Goal: Task Accomplishment & Management: Manage account settings

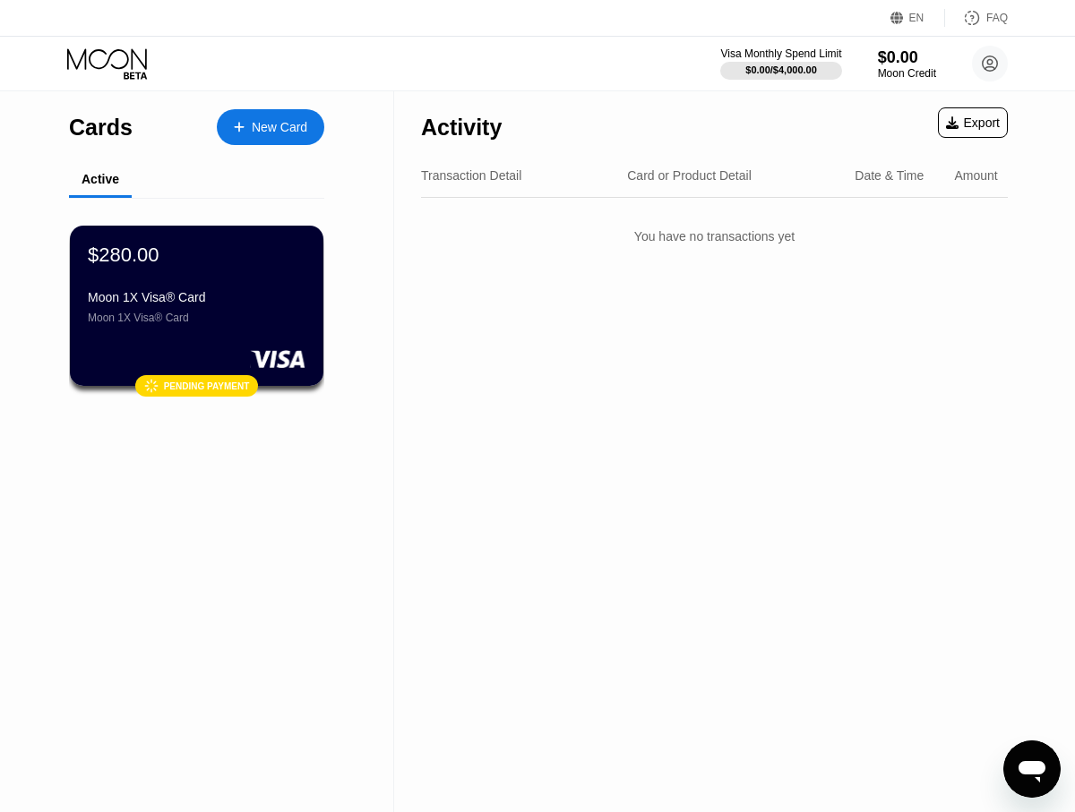
click at [655, 35] on div "EN Language Select an item Save FAQ" at bounding box center [537, 18] width 1075 height 37
